Goal: Answer question/provide support: Share knowledge or assist other users

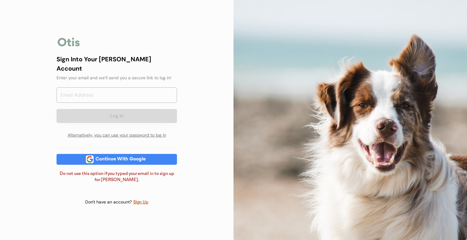
click at [116, 157] on div "Continue With Google" at bounding box center [121, 159] width 54 height 5
click at [137, 198] on div "Sign Up" at bounding box center [140, 201] width 15 height 7
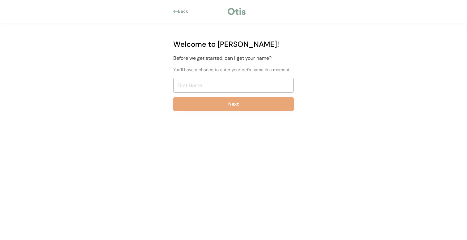
click at [239, 11] on div at bounding box center [237, 11] width 20 height 9
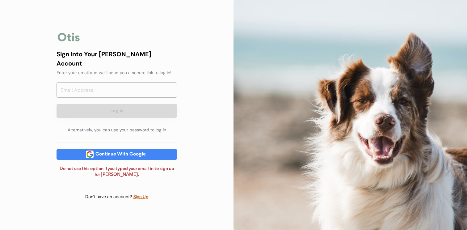
click at [130, 154] on div "Continue With Google" at bounding box center [121, 154] width 54 height 11
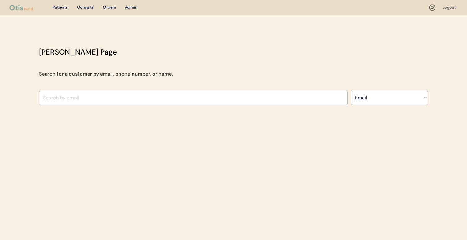
select select ""Email""
click at [275, 89] on div "[PERSON_NAME] Page Search for a customer by email, phone number, or name. Searc…" at bounding box center [234, 77] width 402 height 62
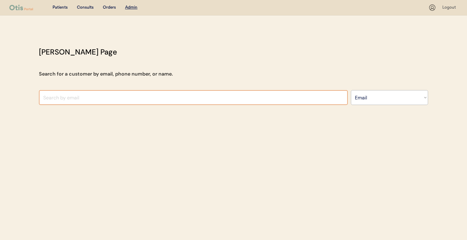
click at [273, 98] on input "input" at bounding box center [193, 97] width 309 height 15
paste input "jlpotter1286@gmail.com"
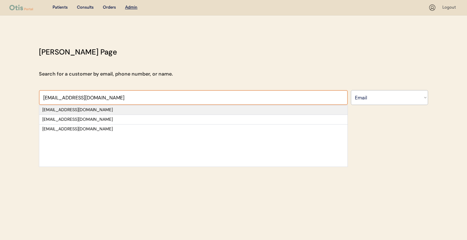
type input "jlpotter1286@gmail.com"
click at [206, 110] on div "jlpotter1286@gmail.com" at bounding box center [193, 110] width 302 height 6
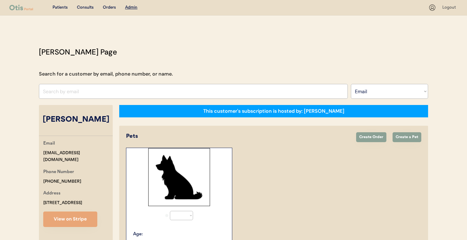
select select "true"
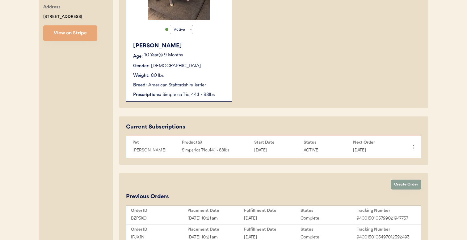
scroll to position [184, 0]
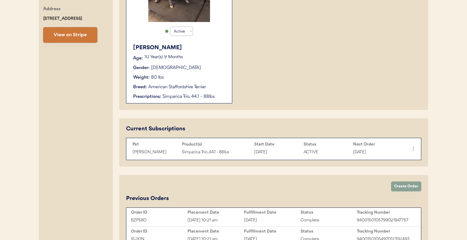
click at [85, 40] on button "View on Stripe" at bounding box center [70, 34] width 54 height 15
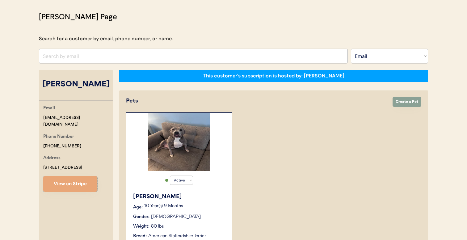
scroll to position [33, 0]
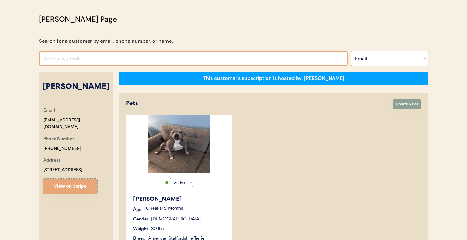
click at [183, 59] on input "input" at bounding box center [193, 58] width 309 height 15
paste input "[EMAIL_ADDRESS][DOMAIN_NAME]"
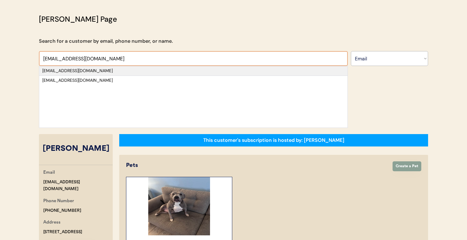
type input "[EMAIL_ADDRESS][DOMAIN_NAME]"
click at [175, 70] on div "[EMAIL_ADDRESS][DOMAIN_NAME]" at bounding box center [193, 71] width 302 height 6
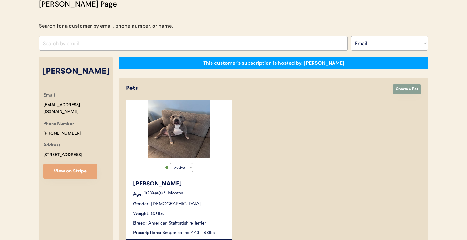
select select "true"
select select "false"
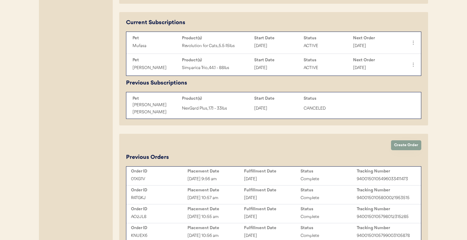
scroll to position [292, 0]
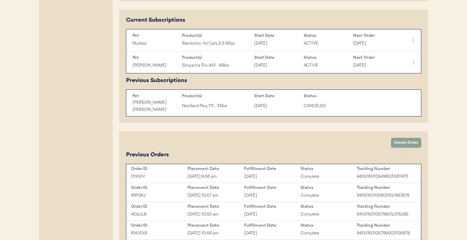
click at [262, 166] on div "Fulfillment Date" at bounding box center [272, 168] width 57 height 5
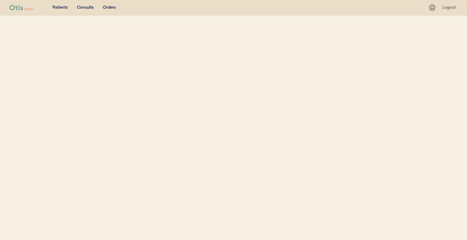
select select ""Email""
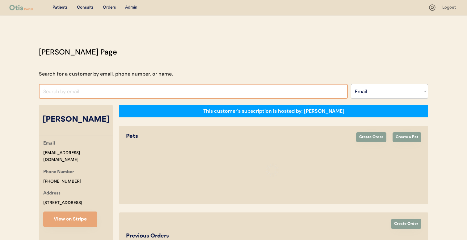
click at [189, 91] on input "input" at bounding box center [193, 91] width 309 height 15
select select "true"
select select "false"
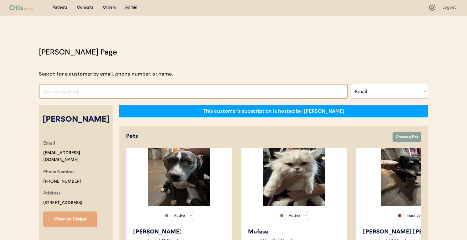
click at [189, 91] on input "input" at bounding box center [193, 91] width 309 height 15
paste input "[EMAIL_ADDRESS][DOMAIN_NAME]"
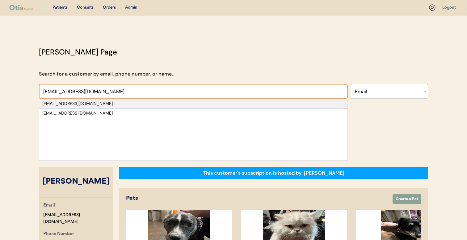
type input "[EMAIL_ADDRESS][DOMAIN_NAME]"
click at [175, 104] on div "[EMAIL_ADDRESS][DOMAIN_NAME]" at bounding box center [193, 103] width 302 height 6
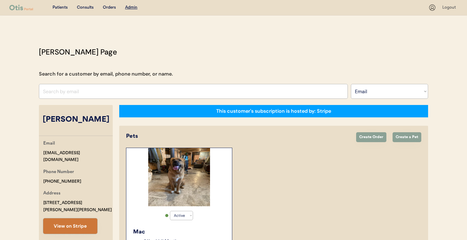
click at [79, 218] on button "View on Stripe" at bounding box center [70, 225] width 54 height 15
click at [188, 92] on input "input" at bounding box center [193, 91] width 309 height 15
paste input "[EMAIL_ADDRESS][DOMAIN_NAME]"
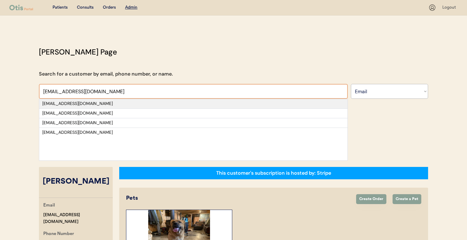
type input "my5miracles@gmail.com"
click at [187, 105] on div "my5miracles@gmail.com" at bounding box center [193, 103] width 302 height 6
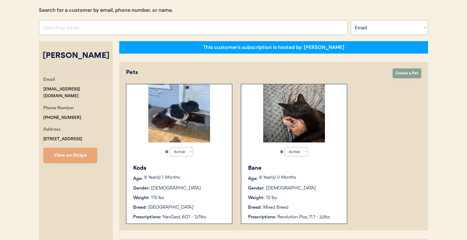
scroll to position [62, 0]
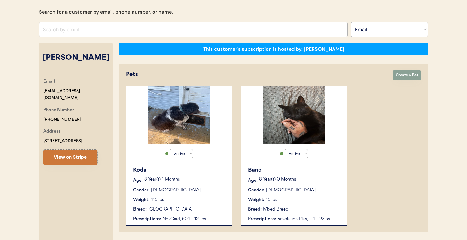
click at [81, 157] on button "View on Stripe" at bounding box center [70, 156] width 54 height 15
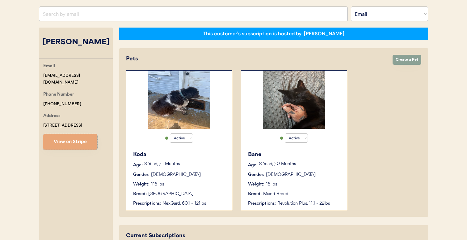
scroll to position [77, 0]
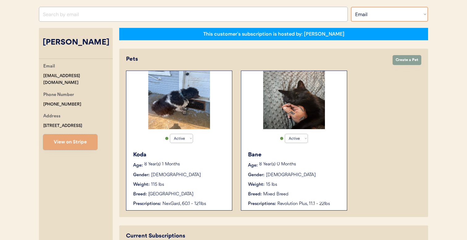
click at [362, 14] on select "Search By Name Email Phone Number" at bounding box center [389, 14] width 77 height 15
select select ""Name""
click at [351, 7] on select "Search By Name Email Phone Number" at bounding box center [389, 14] width 77 height 15
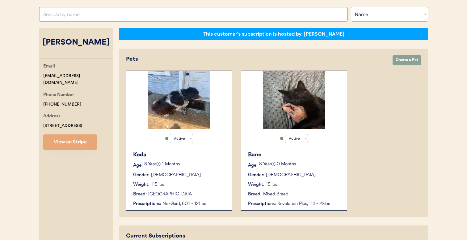
click at [272, 11] on input "text" at bounding box center [193, 14] width 309 height 15
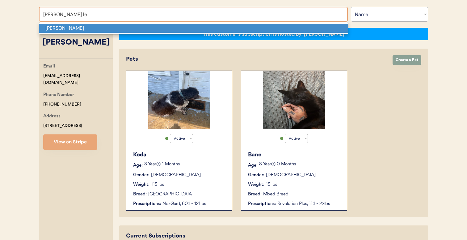
click at [265, 28] on p "Judy A Leger" at bounding box center [193, 28] width 309 height 9
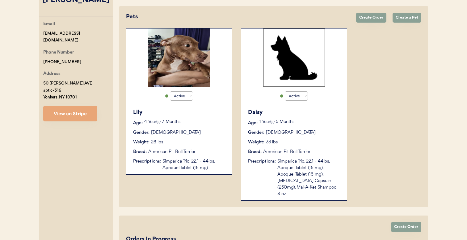
scroll to position [118, 0]
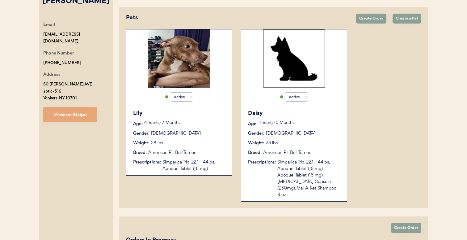
type input "Judy A Leger"
click at [92, 112] on button "View on Stripe" at bounding box center [70, 114] width 54 height 15
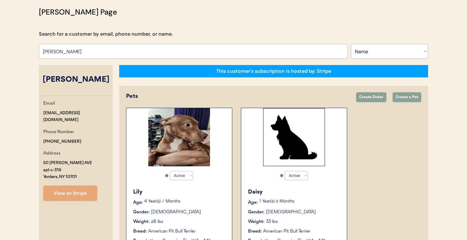
scroll to position [41, 0]
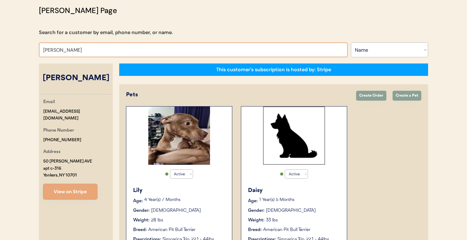
click at [173, 54] on input "Judy A Leger" at bounding box center [193, 49] width 309 height 15
type input "r"
type input "shar"
type input "sharlene Chandler"
type input "sharl"
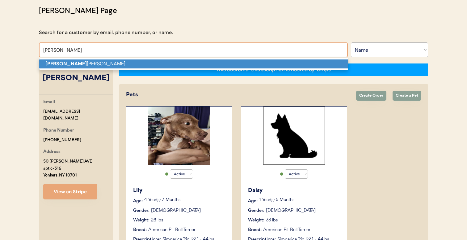
click at [165, 64] on p "Sharl ene Chandler" at bounding box center [193, 63] width 309 height 9
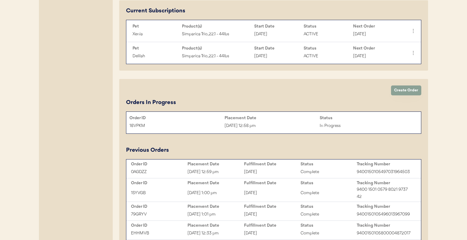
scroll to position [310, 0]
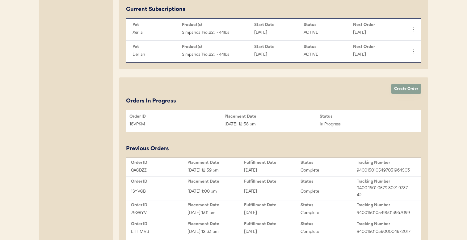
type input "[PERSON_NAME]"
click at [234, 164] on div "Placement Date" at bounding box center [216, 162] width 57 height 5
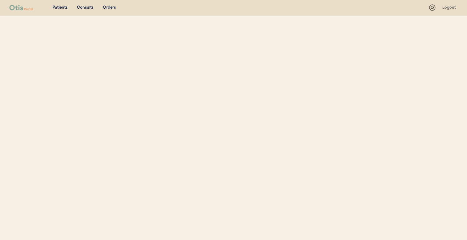
select select ""Name""
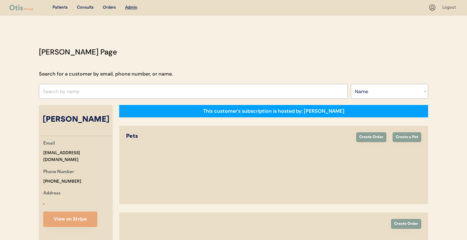
select select "true"
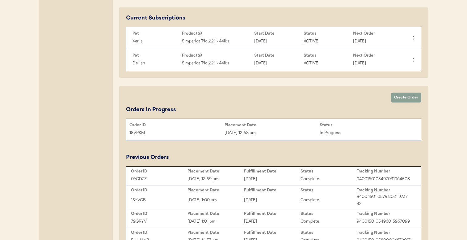
scroll to position [303, 0]
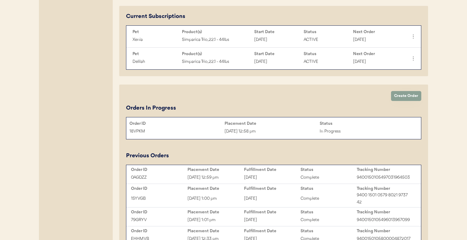
click at [236, 133] on div "Sep 17, 2025 12:58 pm" at bounding box center [272, 131] width 95 height 7
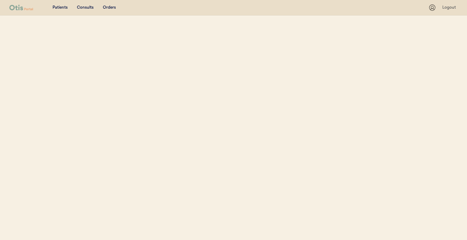
scroll to position [40, 0]
select select ""Name""
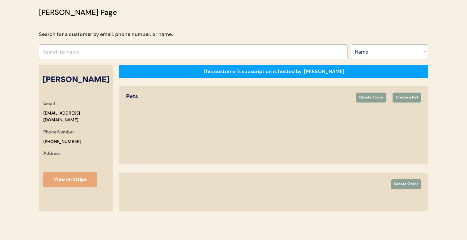
select select "true"
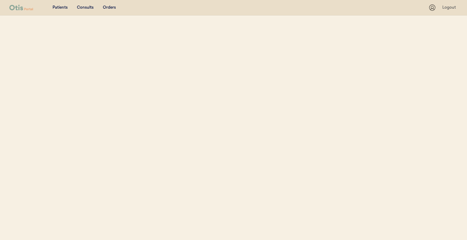
select select ""Name""
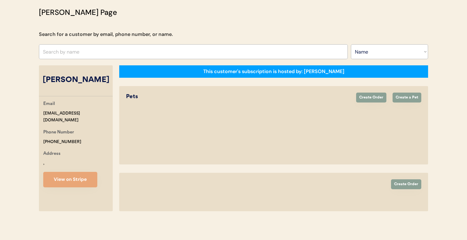
select select "true"
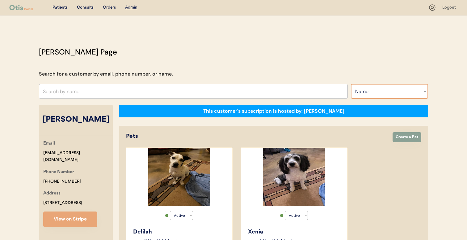
click at [352, 92] on select "Search By Name Email Phone Number" at bounding box center [389, 91] width 77 height 15
select select ""Email""
click at [351, 84] on select "Search By Name Email Phone Number" at bounding box center [389, 91] width 77 height 15
click at [152, 95] on input "input" at bounding box center [193, 91] width 309 height 15
paste input "[EMAIL_ADDRESS][DOMAIN_NAME]"
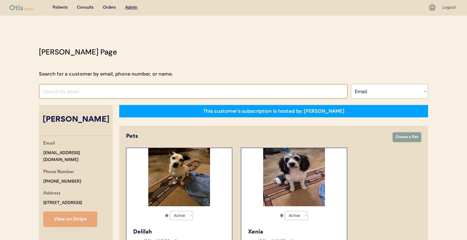
type input "[EMAIL_ADDRESS][DOMAIN_NAME]"
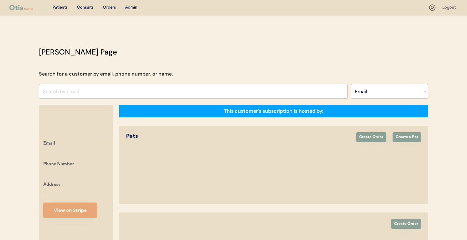
select select ""Email""
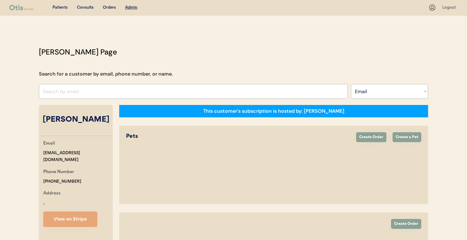
select select "true"
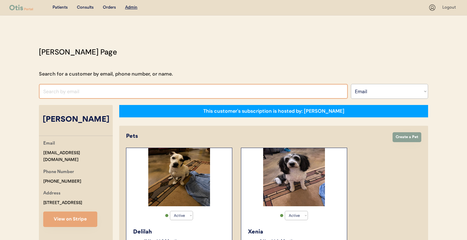
click at [127, 87] on input "input" at bounding box center [193, 91] width 309 height 15
paste input "jbice71@gmail.com"
type input "jbice71"
type input "j"
click at [125, 94] on input "input" at bounding box center [193, 91] width 309 height 15
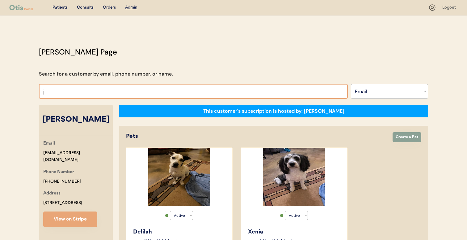
paste input "jjbice71@gmail.com"
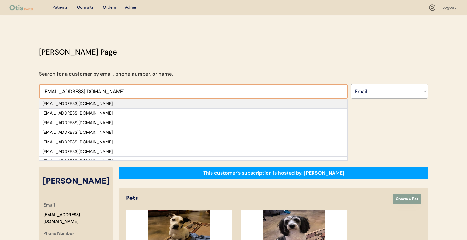
type input "jjbice71@gmail.com"
click at [118, 104] on div "jbice71@gmail.com" at bounding box center [193, 103] width 302 height 6
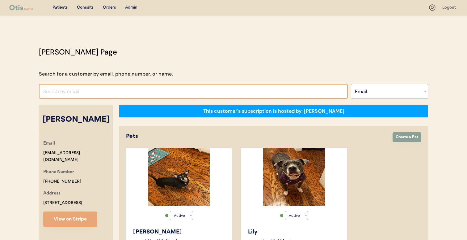
click at [225, 93] on input "input" at bounding box center [193, 91] width 309 height 15
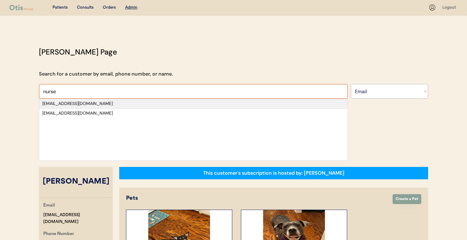
type input "nurse"
click at [216, 104] on div "nursediane1976@aol.com" at bounding box center [193, 103] width 302 height 6
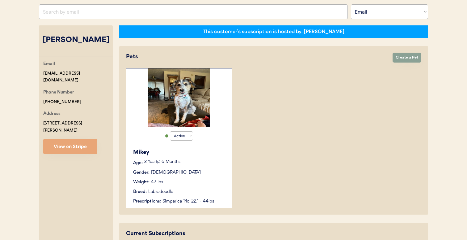
scroll to position [77, 0]
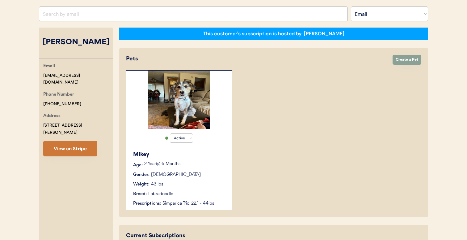
click at [66, 145] on button "View on Stripe" at bounding box center [70, 148] width 54 height 15
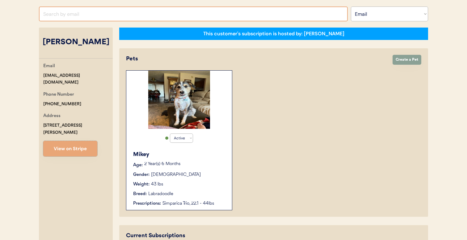
click at [218, 13] on input "input" at bounding box center [193, 13] width 309 height 15
paste input "hallchrissy883@gmail.com"
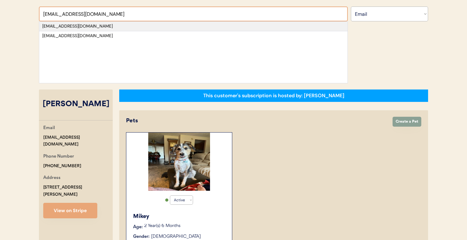
type input "hallchrissy883@gmail.com"
click at [208, 28] on div "hallchrissy883@gmail.com" at bounding box center [193, 26] width 302 height 6
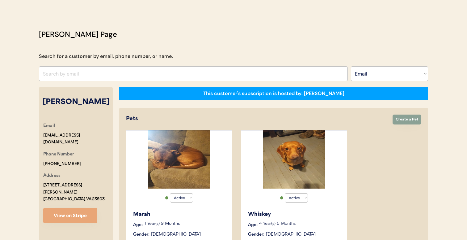
scroll to position [17, 0]
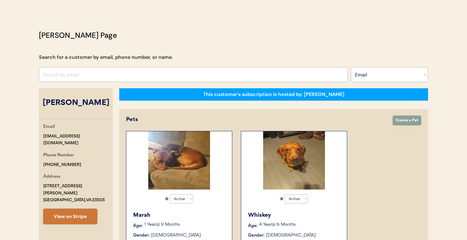
click at [76, 213] on button "View on Stripe" at bounding box center [70, 215] width 54 height 15
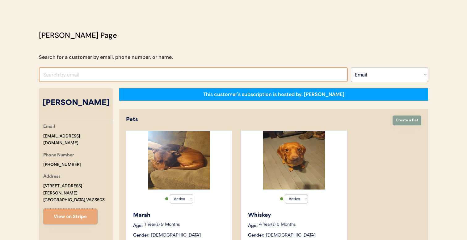
click at [209, 78] on input "input" at bounding box center [193, 74] width 309 height 15
paste input "lctingle@gmail.com"
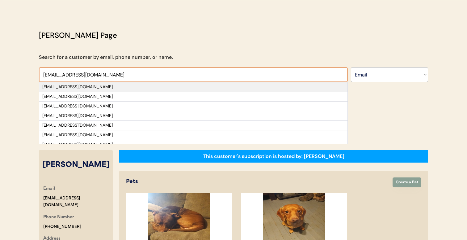
type input "lctingle@gmail.com"
click at [208, 86] on div "lctingle@gmail.com" at bounding box center [193, 87] width 302 height 6
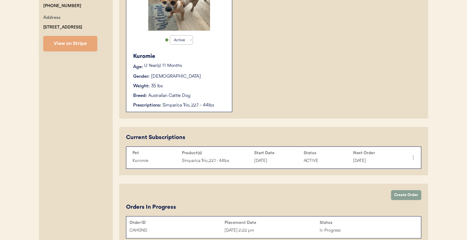
scroll to position [169, 0]
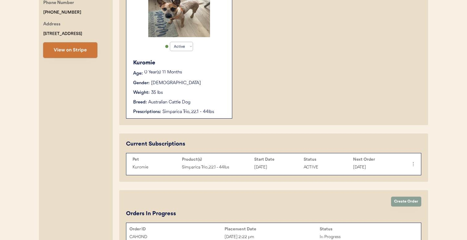
click at [79, 55] on button "View on Stripe" at bounding box center [70, 49] width 54 height 15
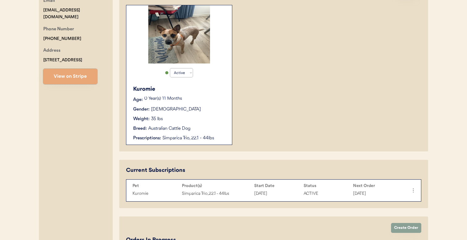
scroll to position [0, 0]
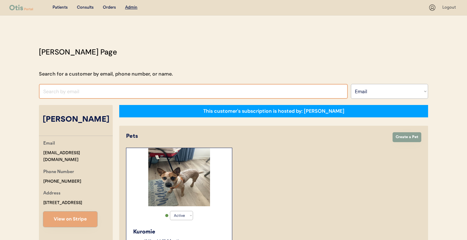
click at [188, 93] on input "input" at bounding box center [193, 91] width 309 height 15
paste input "mmauprince@gmail.com"
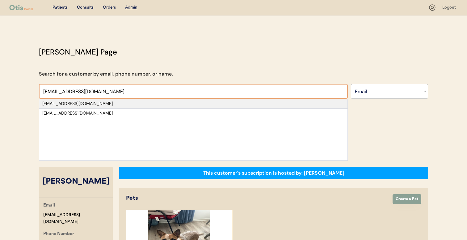
type input "mmauprince@gmail.com"
click at [186, 103] on div "mmauprince@gmail.com" at bounding box center [193, 103] width 302 height 6
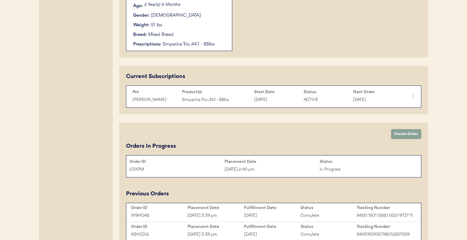
scroll to position [237, 0]
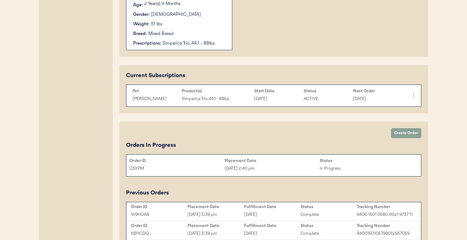
click at [260, 166] on div "Sep 17, 2025 2:40 pm" at bounding box center [272, 168] width 95 height 7
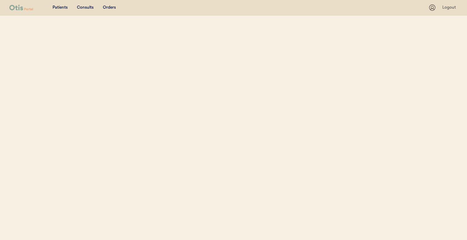
scroll to position [121, 0]
select select ""Email""
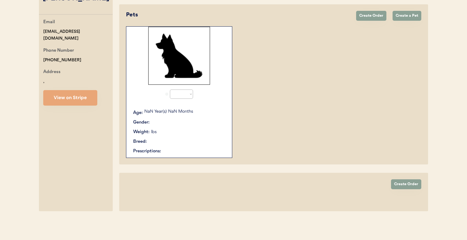
select select "true"
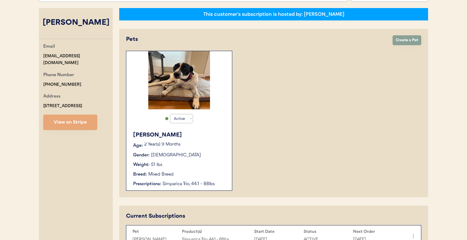
scroll to position [35, 0]
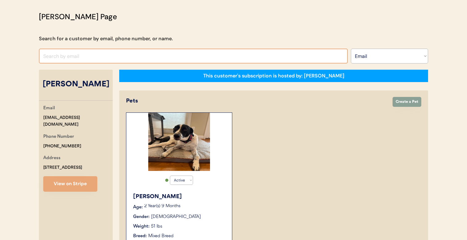
click at [198, 54] on input "input" at bounding box center [193, 56] width 309 height 15
paste input "nickmcdoogle@yahoo.com"
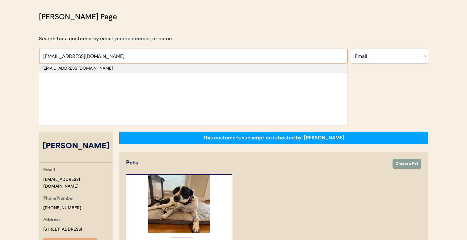
type input "nickmcdoogle@yahoo.co"
click at [185, 71] on div "nickmcdoogle@yahoo.com" at bounding box center [193, 68] width 302 height 6
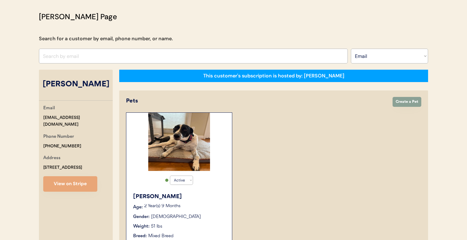
select select "true"
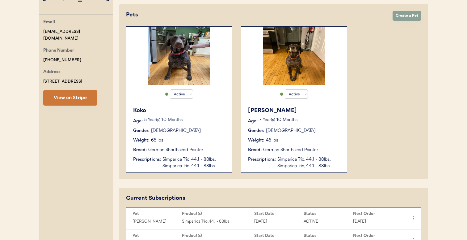
scroll to position [121, 0]
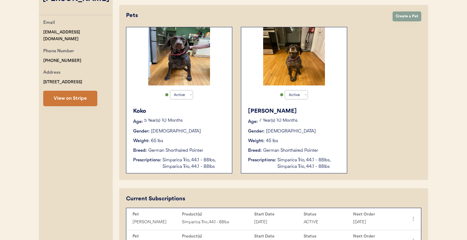
click at [86, 98] on button "View on Stripe" at bounding box center [70, 98] width 54 height 15
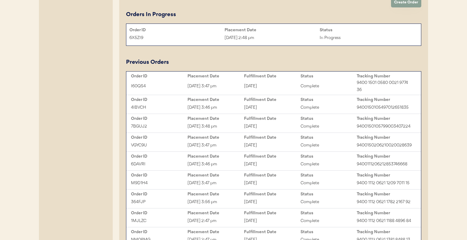
scroll to position [397, 0]
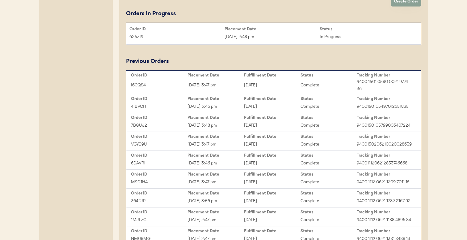
click at [254, 41] on div "6X5ZI9 Sep 17, 2025 2:48 pm In Progress" at bounding box center [273, 36] width 295 height 9
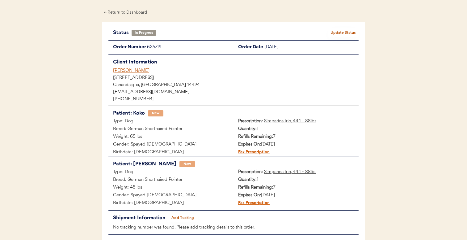
scroll to position [24, 0]
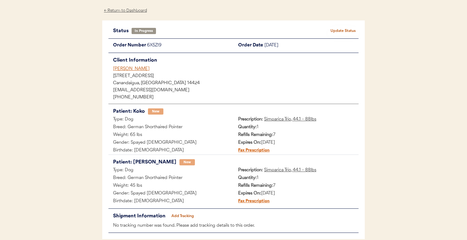
click at [288, 119] on u "Simparica Trio, 44.1 - 88lbs" at bounding box center [290, 119] width 52 height 5
click at [295, 168] on u "Simparica Trio, 44.1 - 88lbs" at bounding box center [290, 170] width 52 height 5
click at [278, 170] on u "Simparica Trio, 44.1 - 88lbs" at bounding box center [290, 170] width 52 height 5
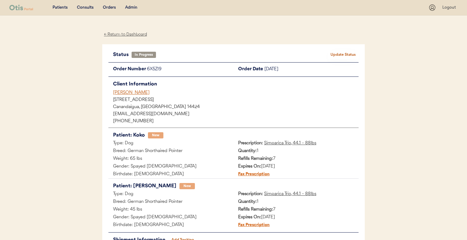
click at [143, 93] on div "Nicholas McDonald" at bounding box center [236, 92] width 246 height 6
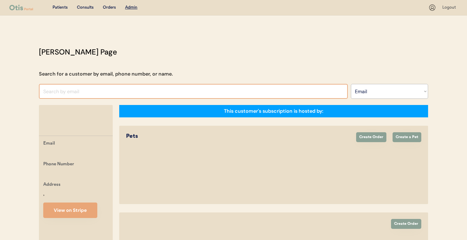
select select ""Email""
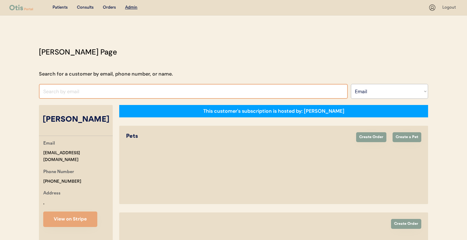
click at [188, 89] on input "input" at bounding box center [193, 91] width 309 height 15
select select "true"
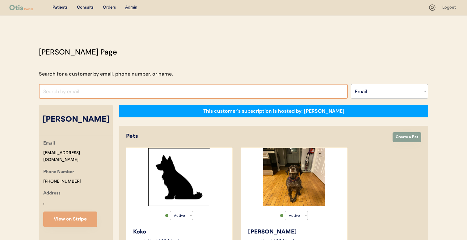
paste input "[EMAIL_ADDRESS][DOMAIN_NAME]"
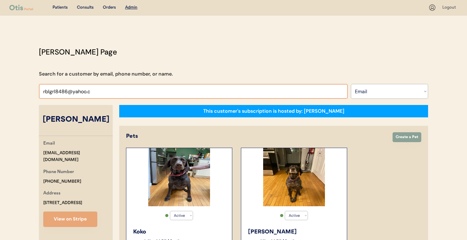
type input "[EMAIL_ADDRESS]."
paste input "[EMAIL_ADDRESS][DOMAIN_NAME]"
type input "[EMAIL_ADDRESS][DOMAIN_NAME]"
click at [184, 88] on input "input" at bounding box center [193, 91] width 309 height 15
click at [177, 92] on input "input" at bounding box center [193, 91] width 309 height 15
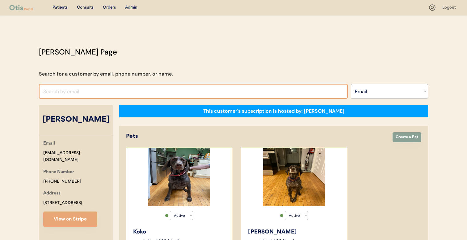
paste input "rblgrl8486@yahoo.com"
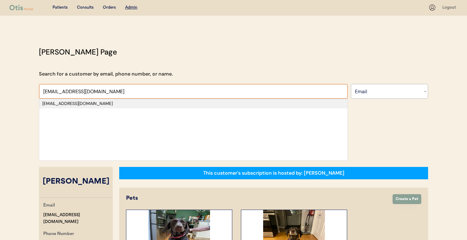
type input "rblgrl8486@yahoo.com"
click at [173, 103] on div "rblgrl8486@yahoo.com" at bounding box center [193, 103] width 302 height 6
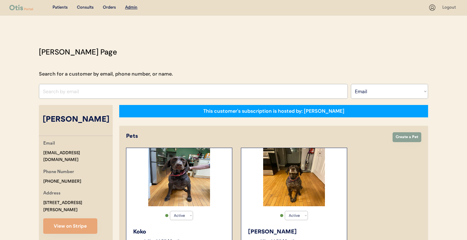
select select "true"
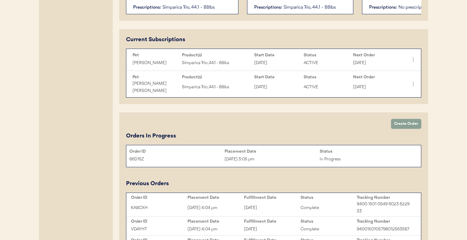
scroll to position [275, 0]
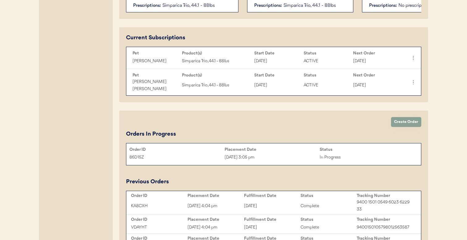
click at [225, 154] on div "Sep 17, 2025 3:05 pm" at bounding box center [272, 157] width 95 height 7
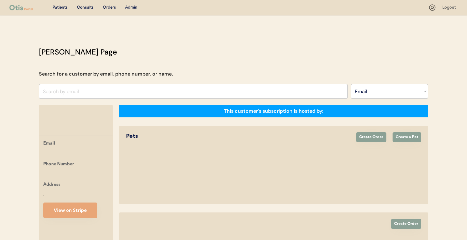
select select ""Email""
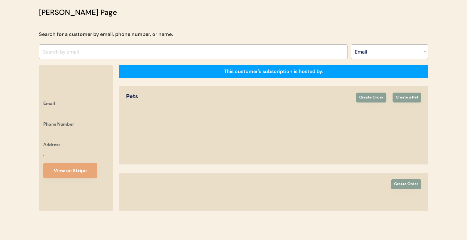
select select "true"
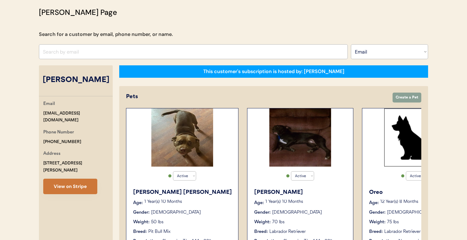
click at [86, 180] on button "View on Stripe" at bounding box center [70, 185] width 54 height 15
click at [211, 48] on input "input" at bounding box center [193, 51] width 309 height 15
paste input "[EMAIL_ADDRESS][DOMAIN_NAME]"
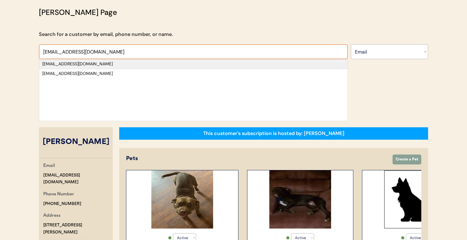
type input "[EMAIL_ADDRESS][DOMAIN_NAME]"
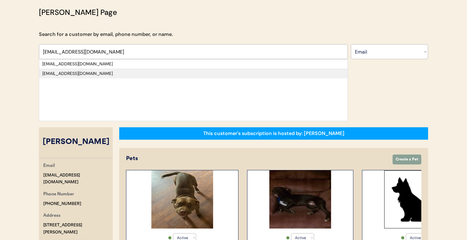
click at [199, 69] on div "[EMAIL_ADDRESS][DOMAIN_NAME]" at bounding box center [193, 73] width 309 height 9
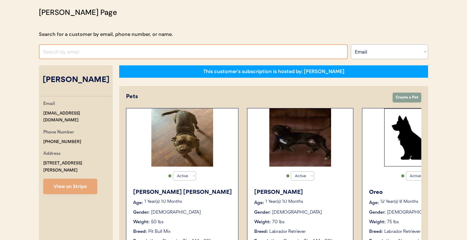
click at [202, 54] on input "input" at bounding box center [193, 51] width 309 height 15
paste input "[EMAIL_ADDRESS][DOMAIN_NAME]"
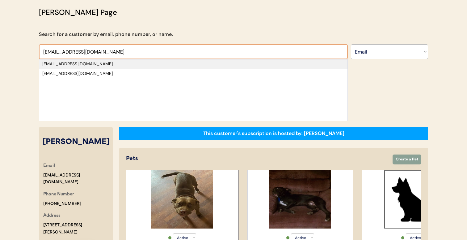
type input "[EMAIL_ADDRESS][DOMAIN_NAME]"
click at [201, 62] on div "[EMAIL_ADDRESS][DOMAIN_NAME]" at bounding box center [193, 64] width 302 height 6
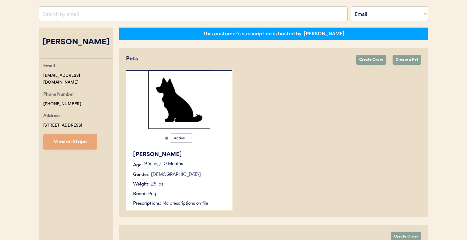
select select "false"
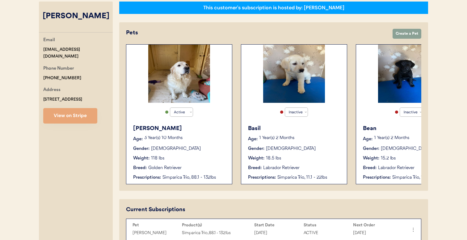
scroll to position [0, 1]
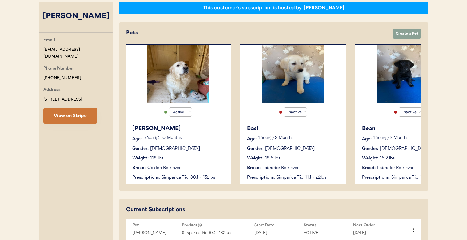
click at [87, 115] on button "View on Stripe" at bounding box center [70, 115] width 54 height 15
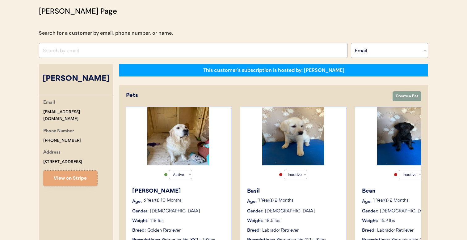
scroll to position [0, 0]
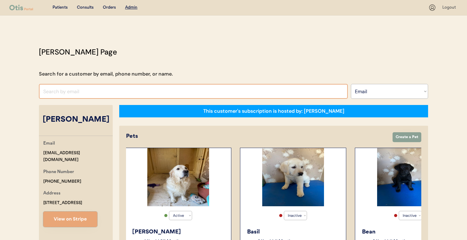
click at [173, 95] on input "input" at bounding box center [193, 91] width 309 height 15
paste input "[PERSON_NAME][EMAIL_ADDRESS][DOMAIN_NAME]"
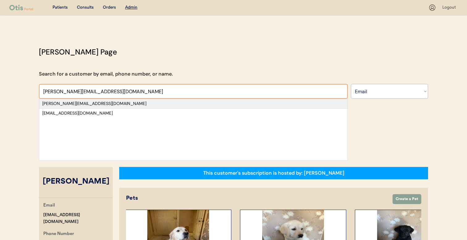
type input "[PERSON_NAME][EMAIL_ADDRESS][DOMAIN_NAME]"
click at [167, 103] on div "[PERSON_NAME][EMAIL_ADDRESS][DOMAIN_NAME]" at bounding box center [193, 103] width 302 height 6
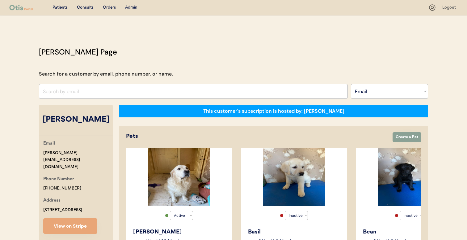
select select "true"
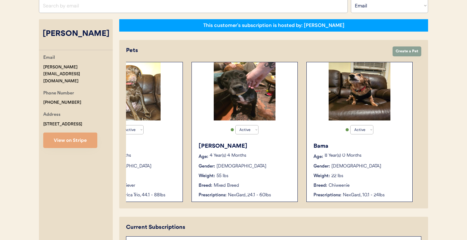
scroll to position [83, 0]
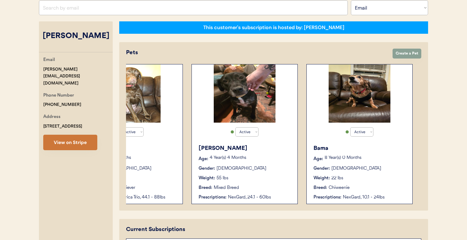
click at [87, 134] on button "View on Stripe" at bounding box center [70, 141] width 54 height 15
click at [234, 12] on input "input" at bounding box center [193, 7] width 309 height 15
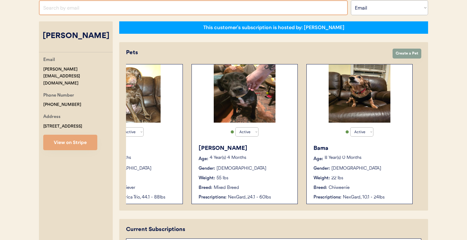
paste input "[PERSON_NAME][EMAIL_ADDRESS][PERSON_NAME][DOMAIN_NAME]"
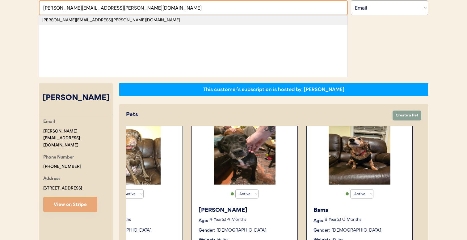
type input "[PERSON_NAME][EMAIL_ADDRESS][PERSON_NAME][DOMAIN_NAME]"
click at [229, 20] on div "[PERSON_NAME][EMAIL_ADDRESS][PERSON_NAME][DOMAIN_NAME]" at bounding box center [193, 20] width 302 height 6
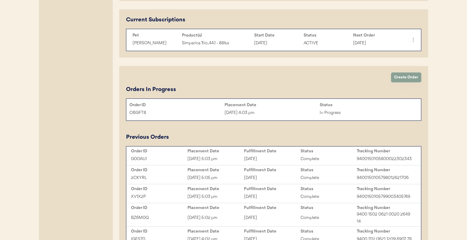
scroll to position [294, 0]
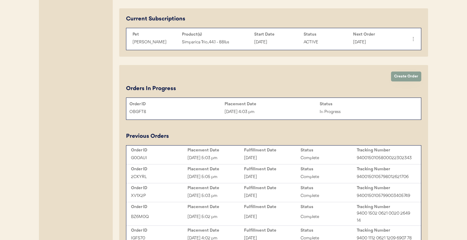
click at [224, 114] on div "OBGFT8" at bounding box center [177, 111] width 95 height 7
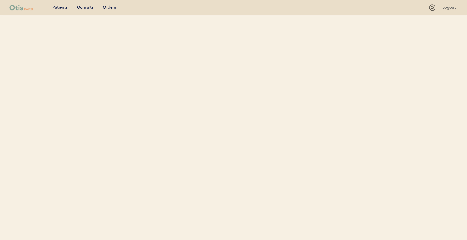
select select ""Email""
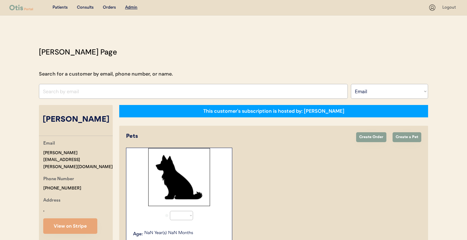
select select "true"
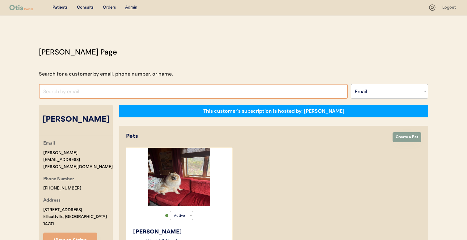
click at [190, 92] on input "input" at bounding box center [193, 91] width 309 height 15
paste input "lindsw87@hotmail.com"
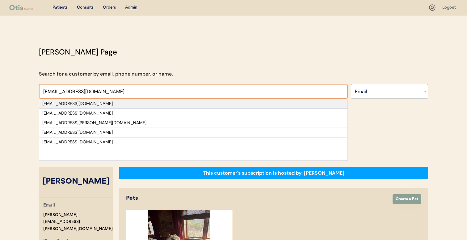
type input "lindsw87@hotmail.com"
click at [185, 105] on div "[EMAIL_ADDRESS][DOMAIN_NAME]" at bounding box center [193, 103] width 302 height 6
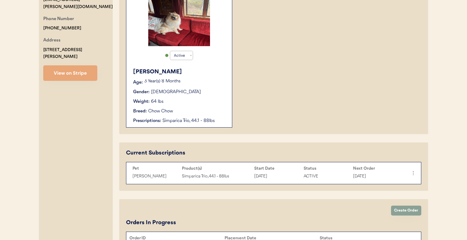
scroll to position [160, 0]
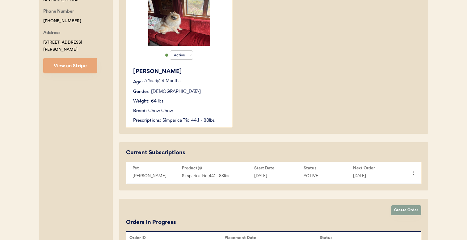
select select "true"
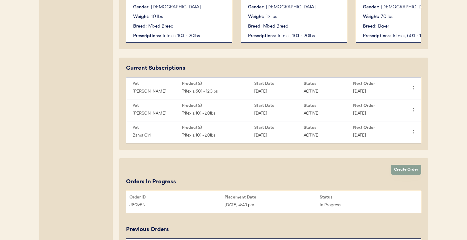
scroll to position [245, 0]
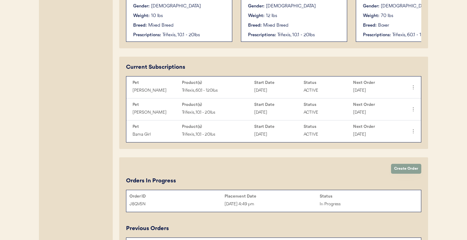
click at [204, 201] on div "J8QV5N" at bounding box center [177, 203] width 95 height 7
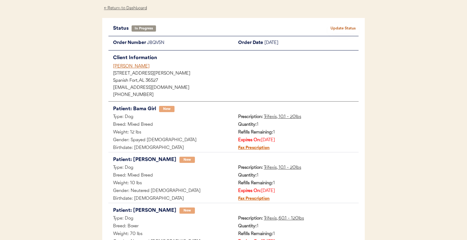
scroll to position [24, 0]
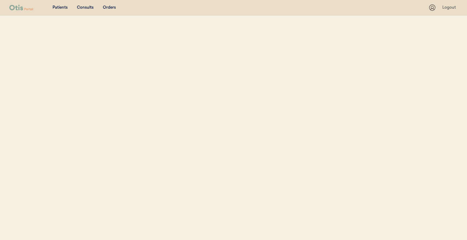
select select ""Email""
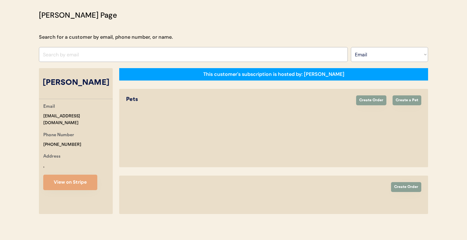
select select "true"
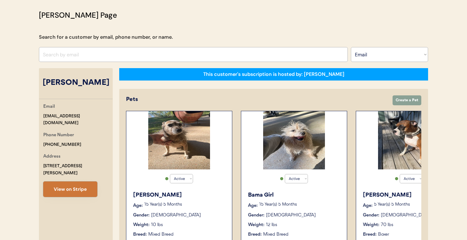
click at [81, 182] on button "View on Stripe" at bounding box center [70, 188] width 54 height 15
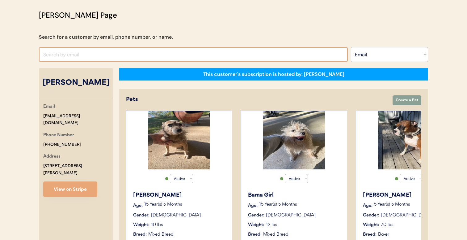
click at [205, 56] on input "input" at bounding box center [193, 54] width 309 height 15
paste input "lindsw87@hotmail.com"
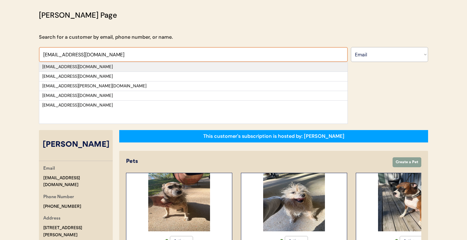
type input "lindsw87@hotmail.com"
click at [198, 66] on div "lindsw87@hotmail.com" at bounding box center [193, 67] width 302 height 6
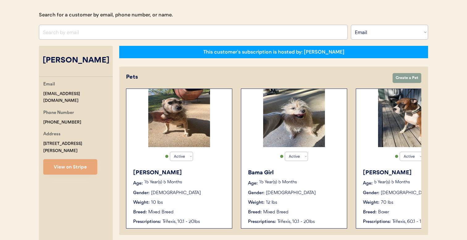
scroll to position [63, 0]
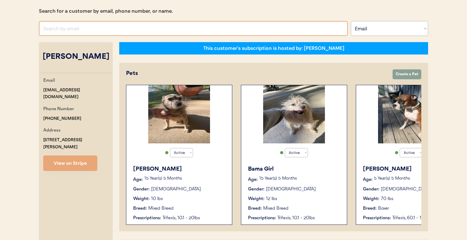
click at [206, 28] on input "input" at bounding box center [193, 28] width 309 height 15
paste input "barberashleigh05@gmail.com"
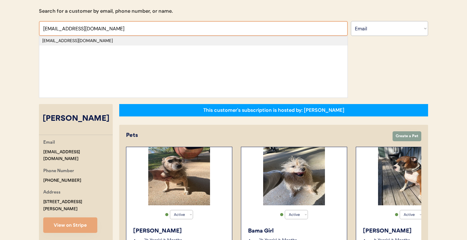
type input "barberashleigh05@gmail.com"
click at [200, 42] on div "barberashleigh05@gmail.com" at bounding box center [193, 41] width 302 height 6
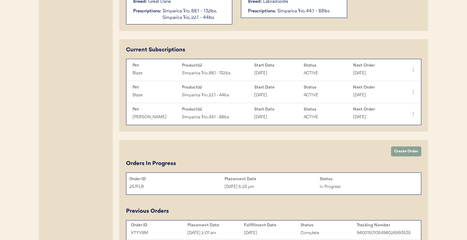
scroll to position [270, 0]
click at [227, 181] on div "257FLR Sep 17, 2025 5:25 pm In Progress" at bounding box center [273, 185] width 295 height 9
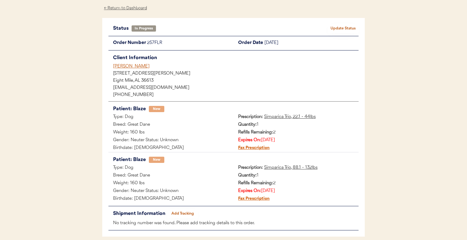
scroll to position [24, 0]
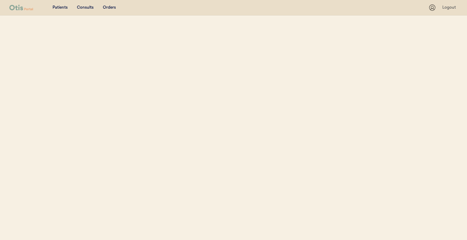
select select ""Email""
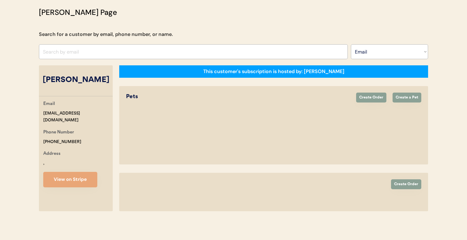
select select "true"
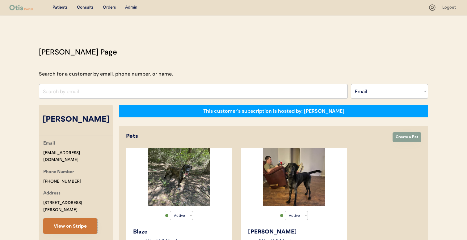
click at [78, 218] on button "View on Stripe" at bounding box center [70, 225] width 54 height 15
click at [239, 91] on input "input" at bounding box center [193, 91] width 309 height 15
paste input "happycampers2002@gmail.com"
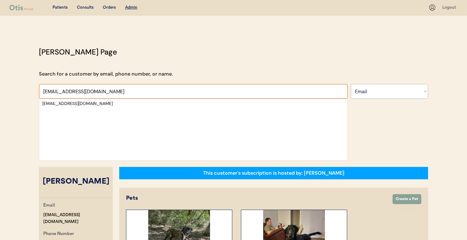
type input "happycampers2002@gmail.com"
click at [209, 110] on div "happycampers2002@gmail.com" at bounding box center [193, 130] width 309 height 62
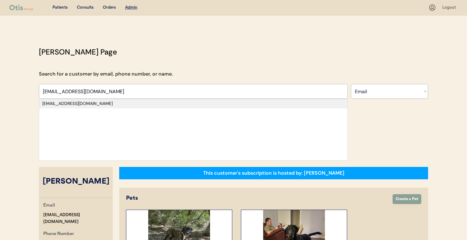
click at [211, 104] on div "happycampers2002@gmail.com" at bounding box center [193, 103] width 302 height 6
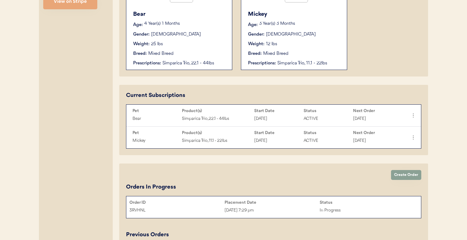
scroll to position [214, 0]
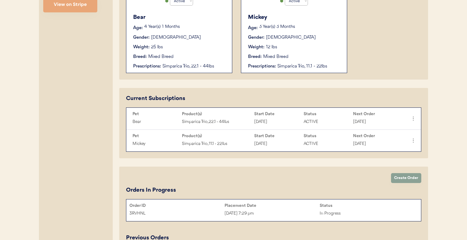
click at [240, 212] on div "Sep 17, 2025 7:29 pm" at bounding box center [272, 213] width 95 height 7
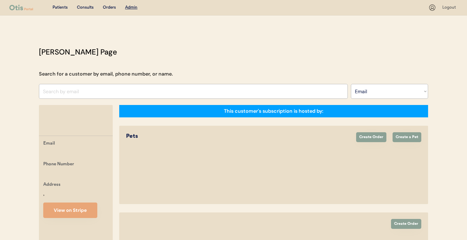
select select ""Email""
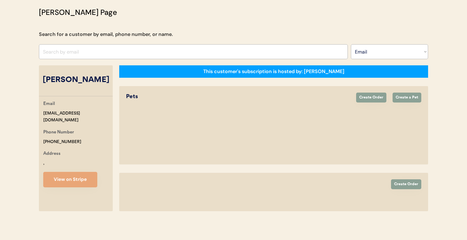
select select "true"
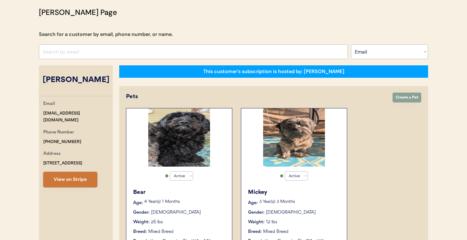
click at [71, 180] on button "View on Stripe" at bounding box center [70, 179] width 54 height 15
click at [182, 49] on input "input" at bounding box center [193, 51] width 309 height 15
paste input "www.jae.js@gmail.com"
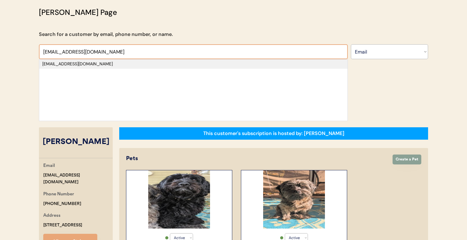
type input "www.jae.js@gmail.com"
click at [180, 61] on div "www.jae.js@gmail.com" at bounding box center [193, 64] width 302 height 6
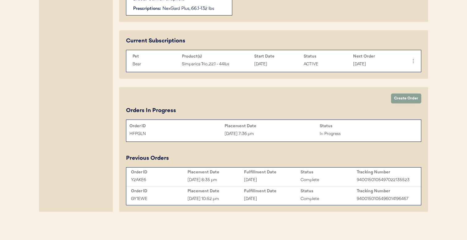
scroll to position [272, 0]
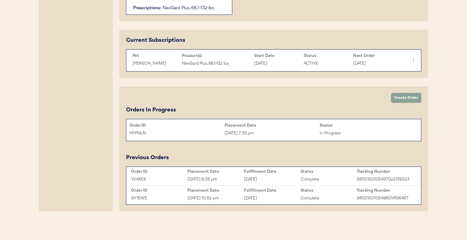
click at [238, 134] on div "Sep 17, 2025 7:36 pm" at bounding box center [272, 133] width 95 height 7
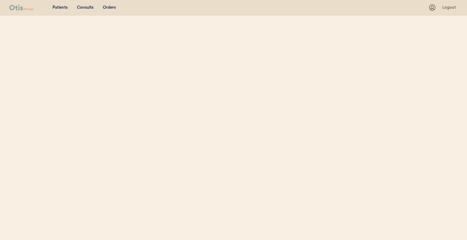
select select ""Email""
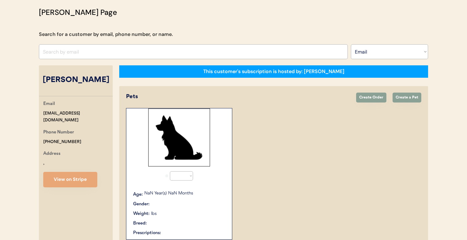
select select "true"
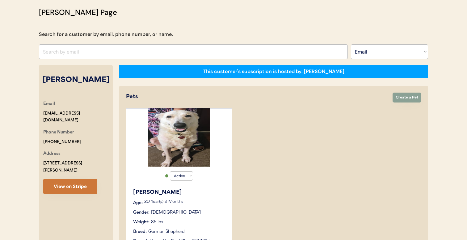
click at [74, 183] on button "View on Stripe" at bounding box center [70, 185] width 54 height 15
click at [391, 55] on select "Search By Name Email Phone Number" at bounding box center [389, 51] width 77 height 15
select select ""Name""
click at [351, 44] on select "Search By Name Email Phone Number" at bounding box center [389, 51] width 77 height 15
type input "judy"
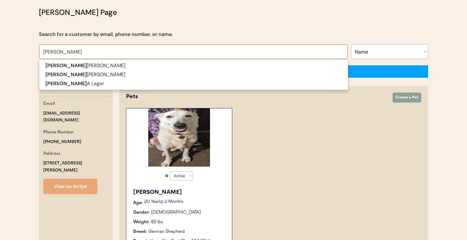
type input "judy Shaffer"
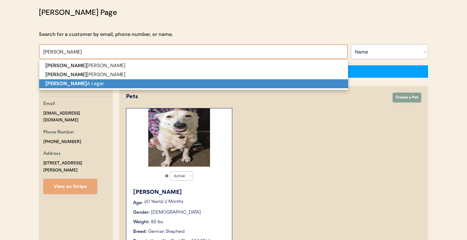
click at [284, 80] on p "Judy A Leger" at bounding box center [193, 83] width 309 height 9
type input "Judy A Leger"
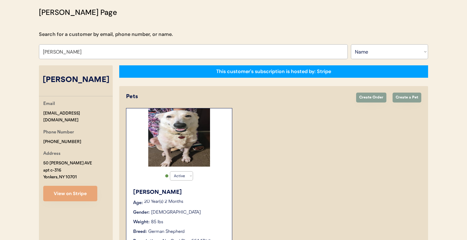
select select "true"
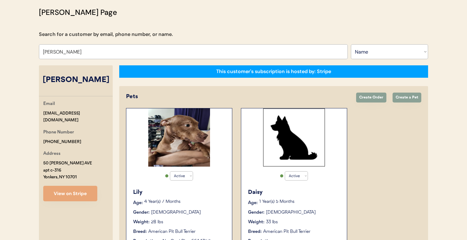
type input "Judy A Leger"
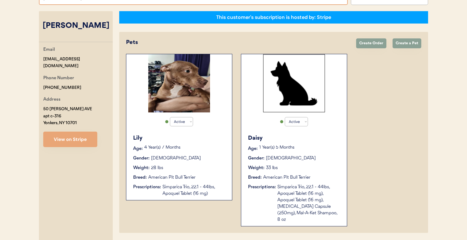
scroll to position [95, 0]
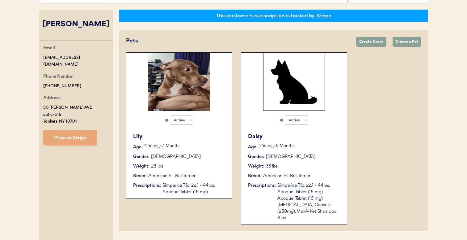
click at [190, 147] on p "4 Year(s) 7 Months" at bounding box center [185, 146] width 82 height 4
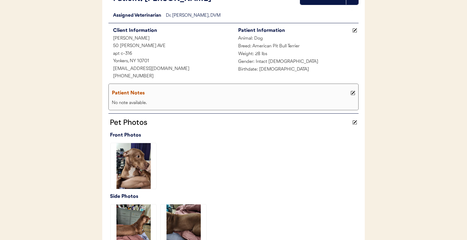
scroll to position [65, 0]
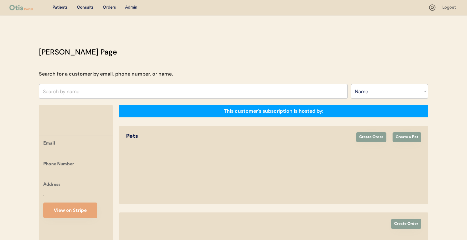
select select ""Name""
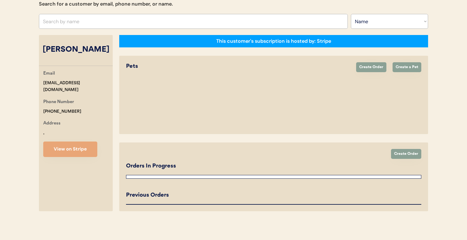
select select "true"
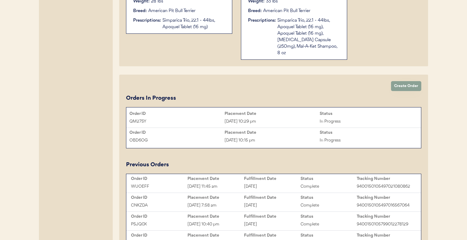
scroll to position [260, 0]
click at [241, 136] on div "[DATE] 10:15 pm" at bounding box center [272, 139] width 95 height 7
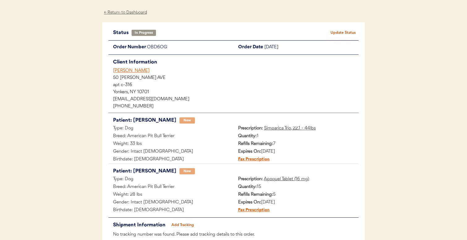
scroll to position [24, 0]
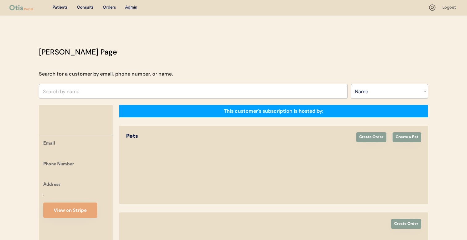
select select ""Name""
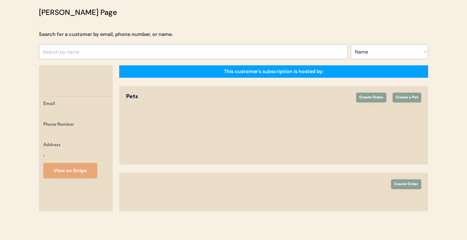
select select "true"
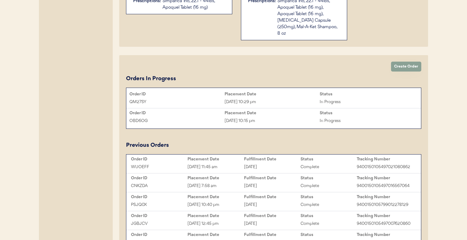
scroll to position [336, 0]
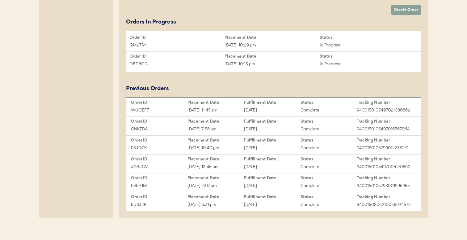
click at [254, 42] on div "Sep 17, 2025 10:29 pm" at bounding box center [272, 45] width 95 height 7
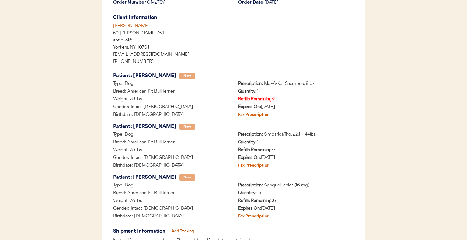
scroll to position [112, 0]
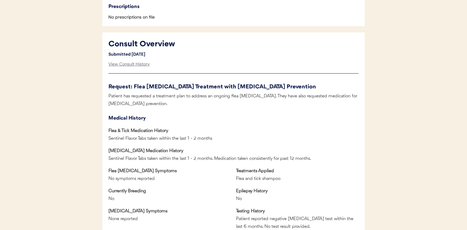
scroll to position [229, 0]
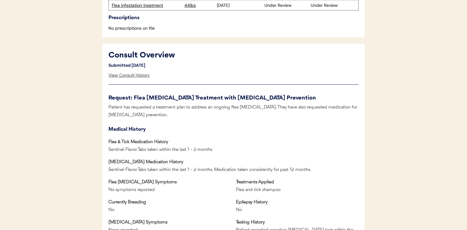
click at [142, 76] on div "View Consult History" at bounding box center [129, 75] width 41 height 12
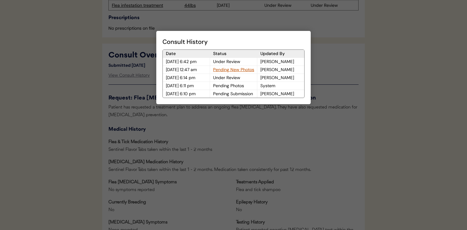
click at [279, 163] on div at bounding box center [233, 115] width 467 height 230
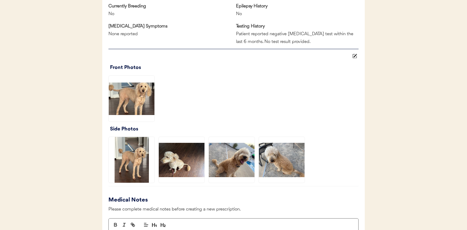
scroll to position [430, 0]
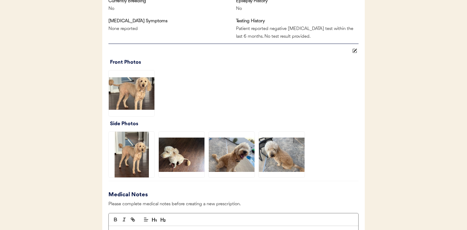
click at [129, 156] on img at bounding box center [132, 155] width 46 height 46
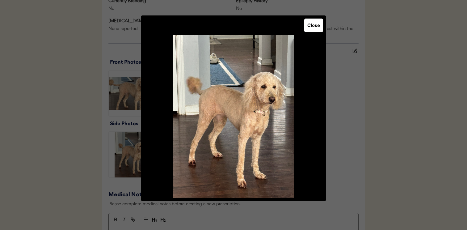
click at [407, 90] on div at bounding box center [233, 115] width 467 height 230
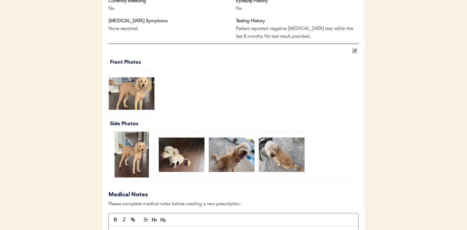
click at [167, 169] on img at bounding box center [182, 155] width 46 height 46
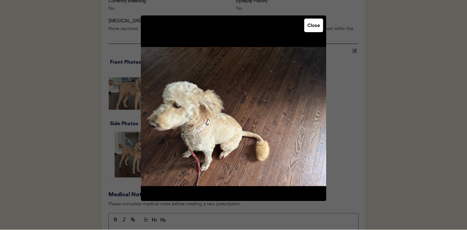
click at [168, 167] on img at bounding box center [234, 116] width 186 height 163
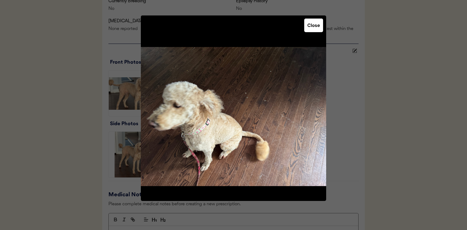
click at [105, 146] on div at bounding box center [233, 115] width 467 height 230
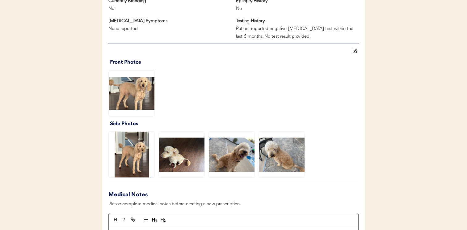
click at [139, 156] on img at bounding box center [132, 155] width 46 height 46
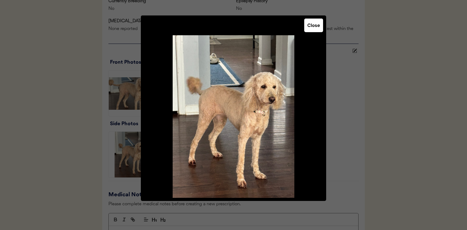
click at [121, 150] on div at bounding box center [233, 115] width 467 height 230
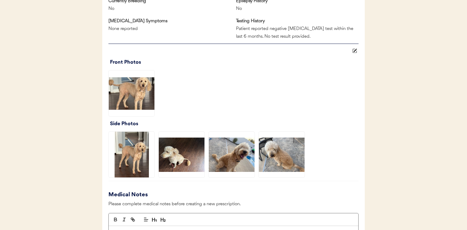
click at [170, 153] on img at bounding box center [182, 155] width 46 height 46
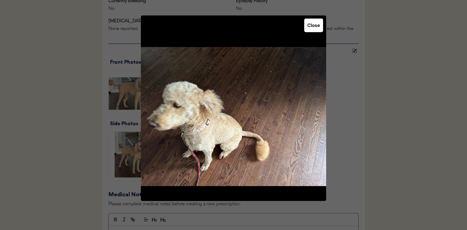
click at [103, 153] on div at bounding box center [233, 115] width 467 height 230
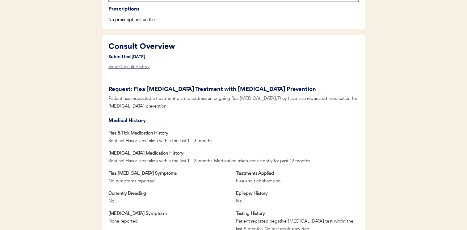
scroll to position [230, 0]
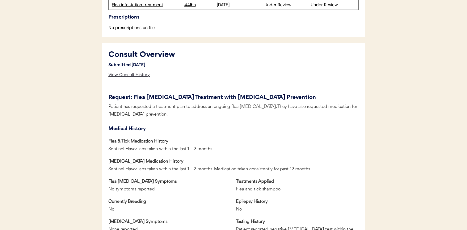
click at [132, 72] on div "View Consult History" at bounding box center [129, 75] width 41 height 12
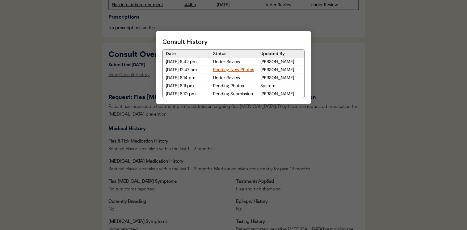
click at [89, 83] on div at bounding box center [233, 115] width 467 height 230
